Goal: Task Accomplishment & Management: Manage account settings

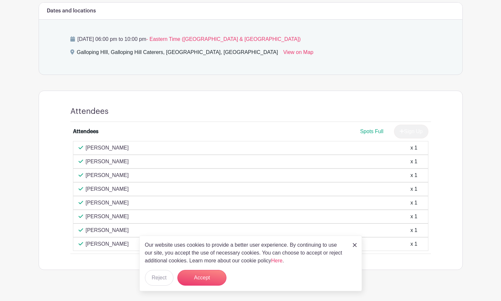
scroll to position [324, 0]
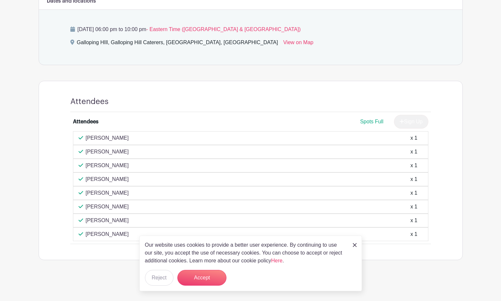
click at [133, 139] on div "Shontel Moses x 1" at bounding box center [251, 138] width 344 height 8
click at [129, 151] on p "[PERSON_NAME]" at bounding box center [107, 152] width 43 height 8
click at [128, 168] on div "Briana Londono x 1" at bounding box center [251, 166] width 344 height 8
click at [128, 179] on div "Christy Marics x 1" at bounding box center [251, 179] width 344 height 8
click at [129, 192] on div "Kate Wilson x 1" at bounding box center [251, 193] width 344 height 8
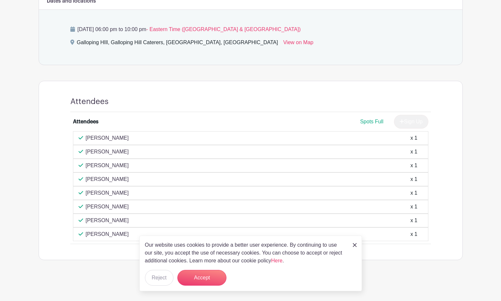
click at [129, 208] on div "Jerry Jerez x 1" at bounding box center [251, 207] width 344 height 8
click at [128, 223] on div "Rocio Escalante x 1" at bounding box center [251, 221] width 344 height 8
click at [126, 234] on div "Sal Galati x 1" at bounding box center [251, 234] width 344 height 8
click at [356, 244] on img at bounding box center [355, 245] width 4 height 4
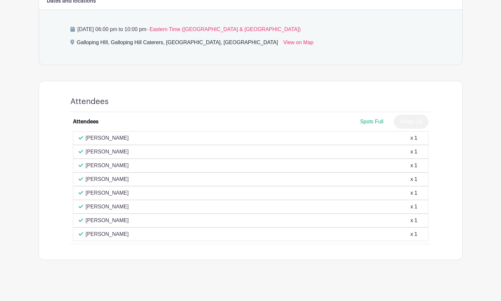
click at [109, 176] on p "[PERSON_NAME]" at bounding box center [107, 179] width 43 height 8
click at [111, 210] on p "[PERSON_NAME]" at bounding box center [107, 207] width 43 height 8
click at [112, 228] on div "Sal Galati x 1" at bounding box center [251, 235] width 356 height 14
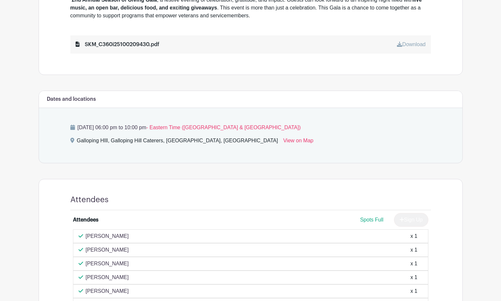
scroll to position [95, 0]
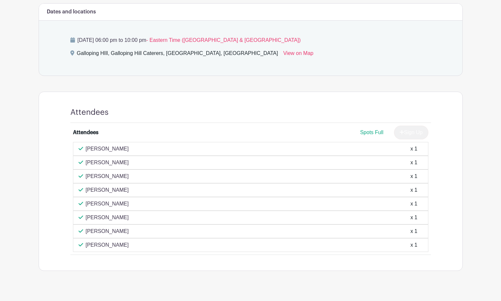
scroll to position [324, 0]
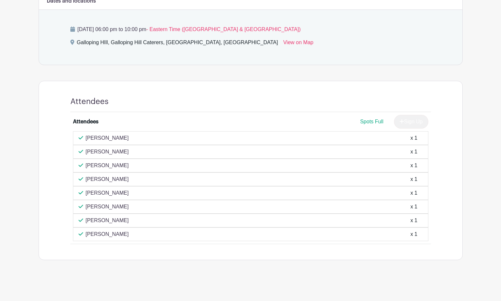
click at [95, 193] on p "[PERSON_NAME]" at bounding box center [107, 193] width 43 height 8
click at [97, 181] on p "[PERSON_NAME]" at bounding box center [107, 179] width 43 height 8
click at [98, 166] on p "[PERSON_NAME]" at bounding box center [107, 166] width 43 height 8
click at [106, 152] on p "[PERSON_NAME]" at bounding box center [107, 152] width 43 height 8
click at [106, 138] on p "[PERSON_NAME]" at bounding box center [107, 138] width 43 height 8
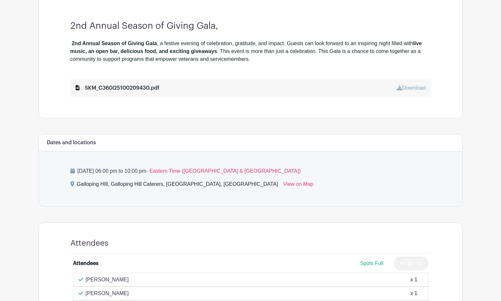
scroll to position [95, 0]
